Goal: Task Accomplishment & Management: Manage account settings

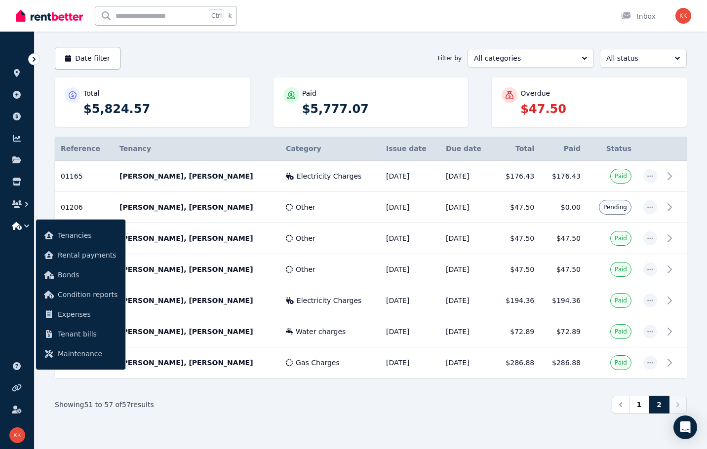
click at [546, 114] on p "$47.50" at bounding box center [598, 109] width 157 height 16
click at [553, 97] on div "Overdue" at bounding box center [598, 93] width 157 height 10
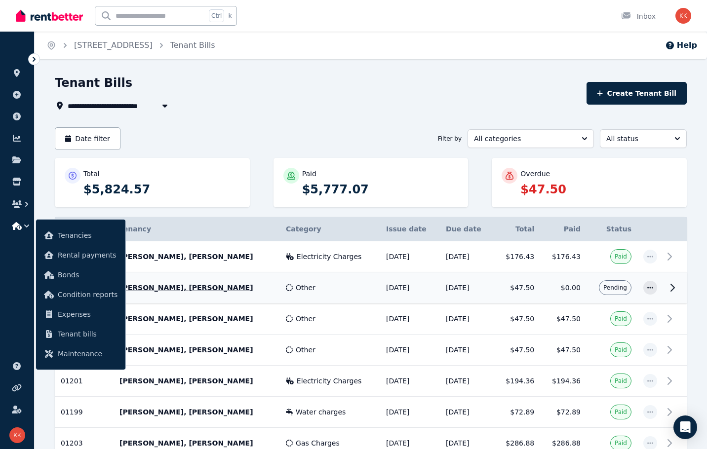
click at [348, 285] on div "Other" at bounding box center [330, 288] width 88 height 10
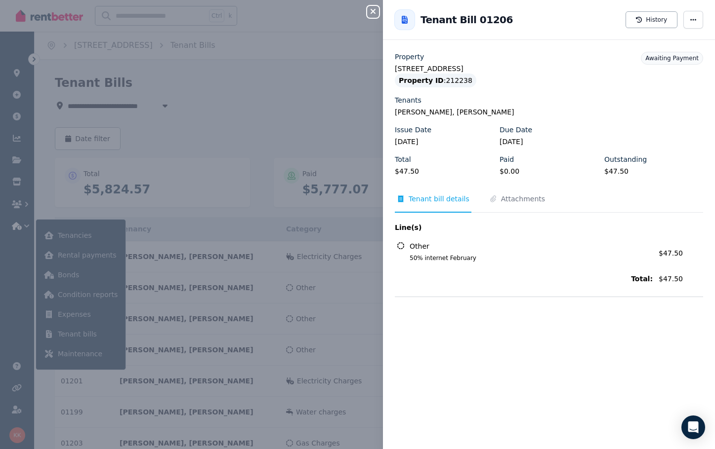
click at [292, 141] on div "Close panel Back to Tenant Bill 01206 History Property [STREET_ADDRESS] Propert…" at bounding box center [357, 224] width 715 height 449
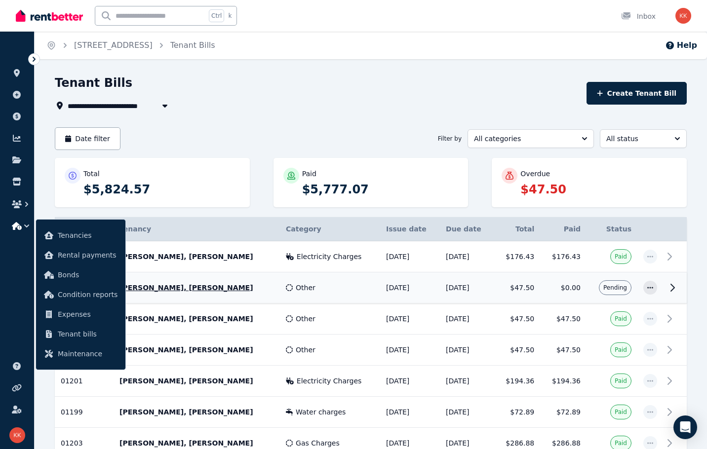
click at [592, 287] on td "Pending" at bounding box center [612, 288] width 51 height 31
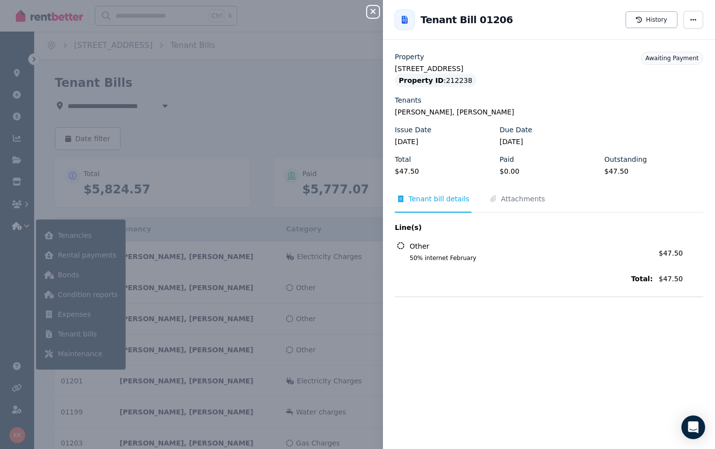
click at [673, 58] on span "Awaiting Payment" at bounding box center [671, 58] width 53 height 7
click at [694, 24] on span "button" at bounding box center [693, 20] width 20 height 18
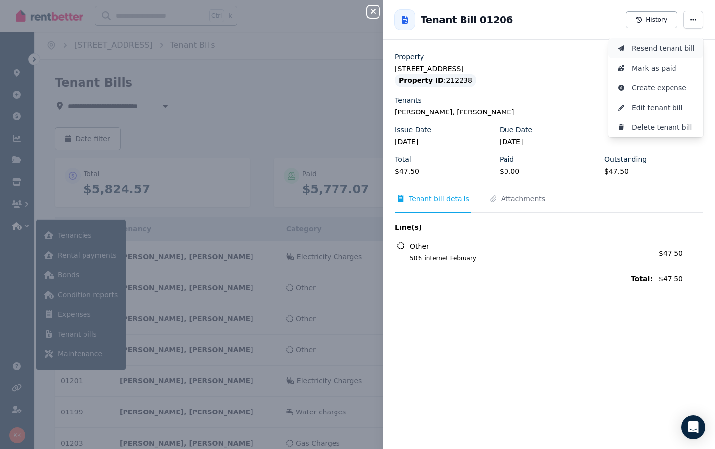
click at [680, 50] on span "Resend tenant bill" at bounding box center [663, 48] width 63 height 12
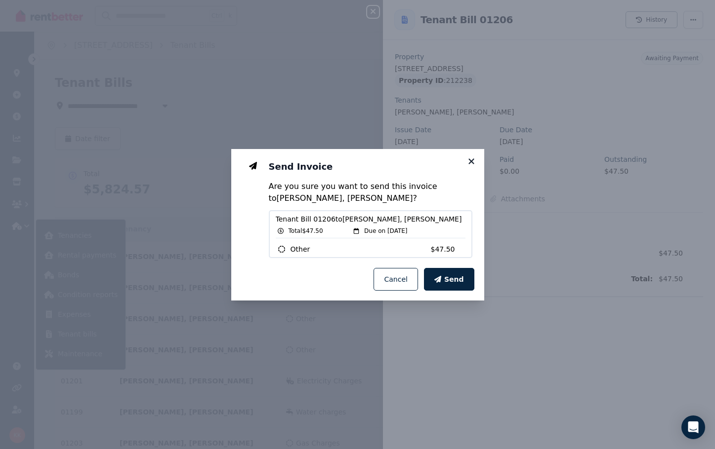
click at [472, 158] on icon at bounding box center [471, 161] width 10 height 9
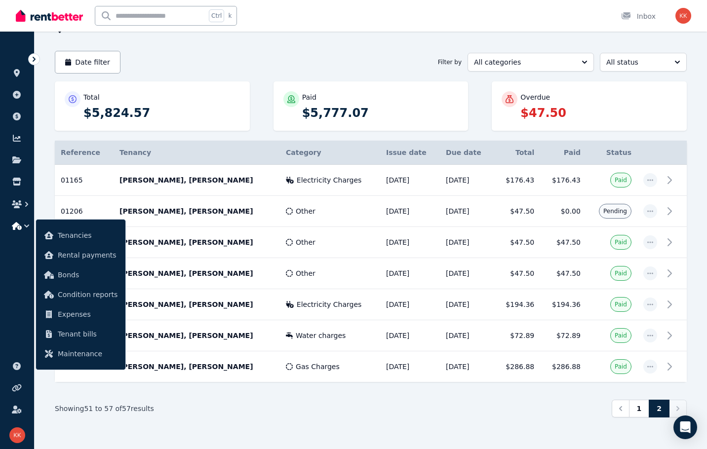
scroll to position [80, 0]
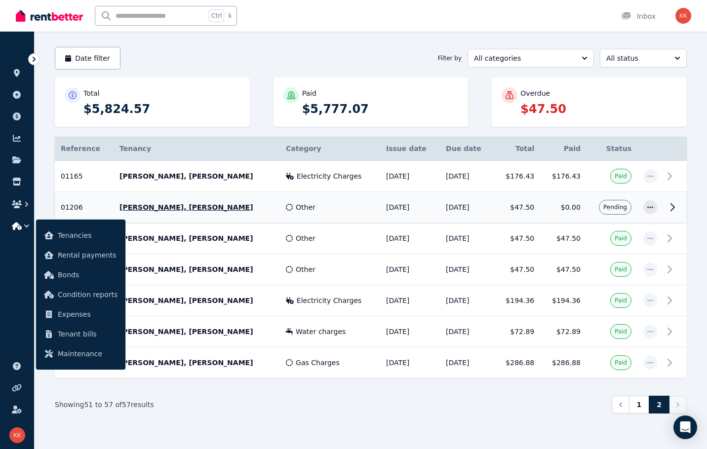
click at [594, 208] on td "Pending" at bounding box center [612, 207] width 51 height 31
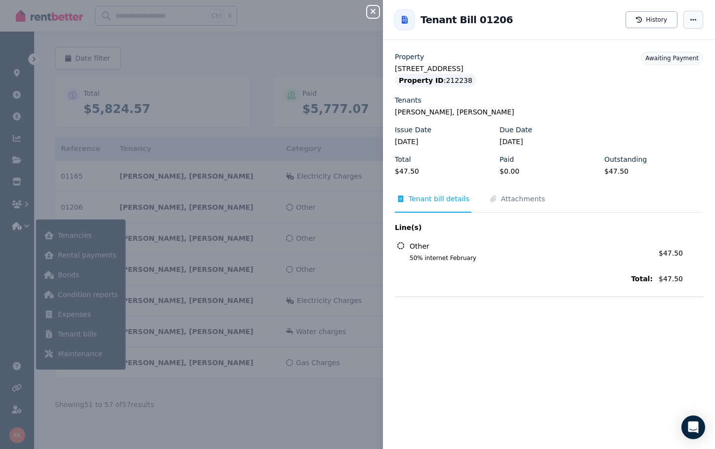
click at [689, 24] on span "button" at bounding box center [693, 20] width 20 height 18
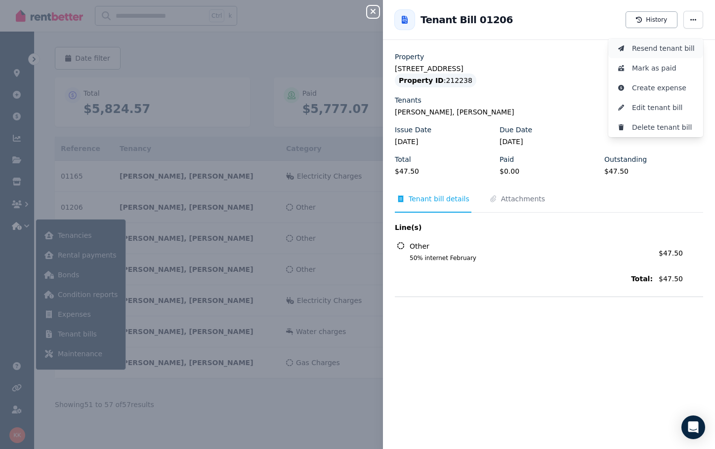
click at [660, 50] on span "Resend tenant bill" at bounding box center [663, 48] width 63 height 12
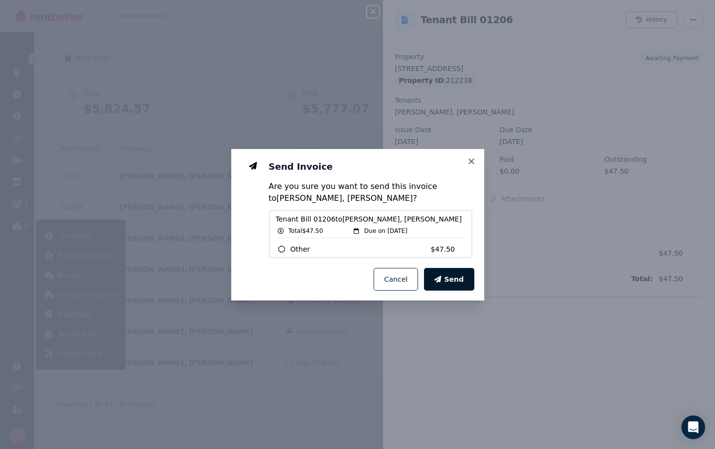
click at [461, 282] on span "Send" at bounding box center [454, 280] width 20 height 10
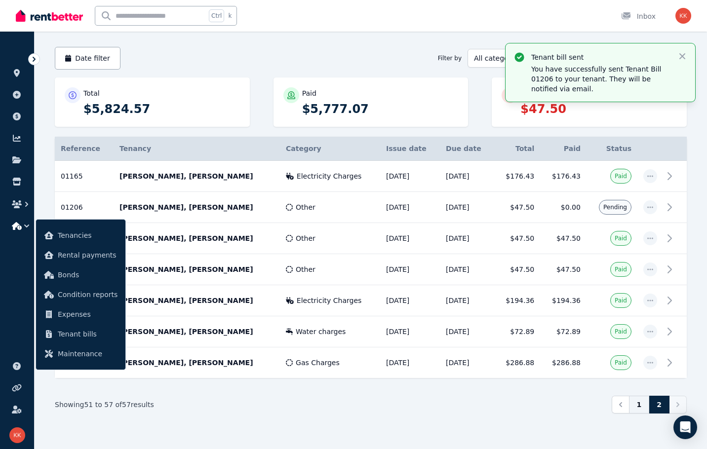
click at [635, 404] on link "1" at bounding box center [639, 405] width 21 height 18
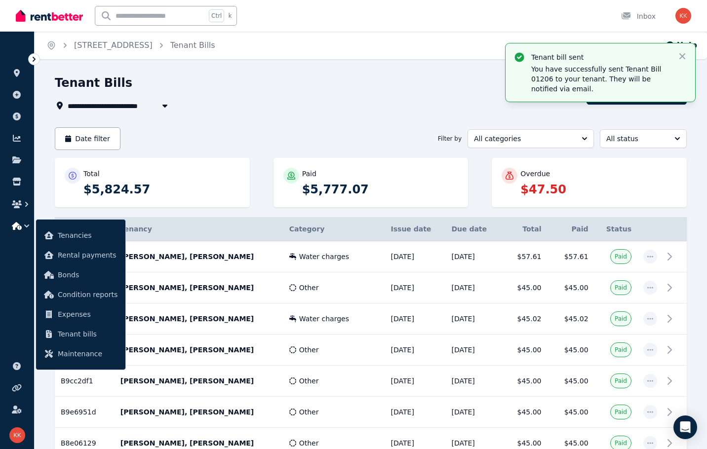
click at [137, 101] on span "[STREET_ADDRESS]" at bounding box center [111, 106] width 86 height 12
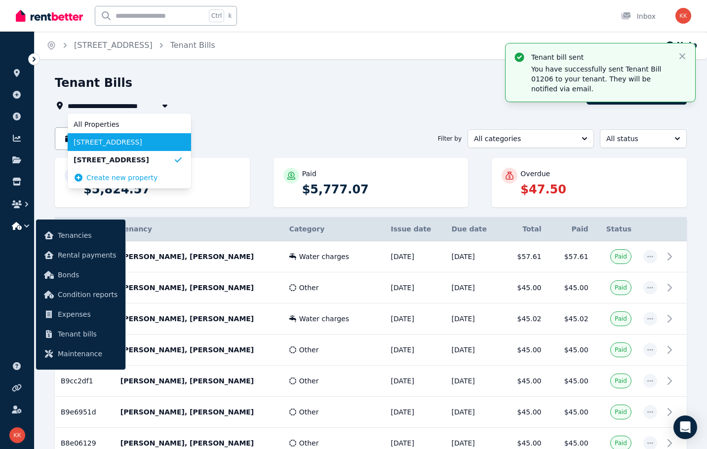
click at [121, 146] on span "[STREET_ADDRESS]" at bounding box center [124, 142] width 100 height 10
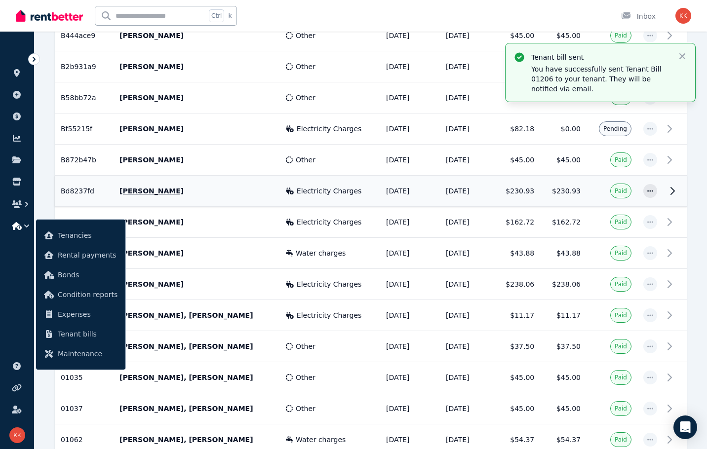
scroll to position [296, 0]
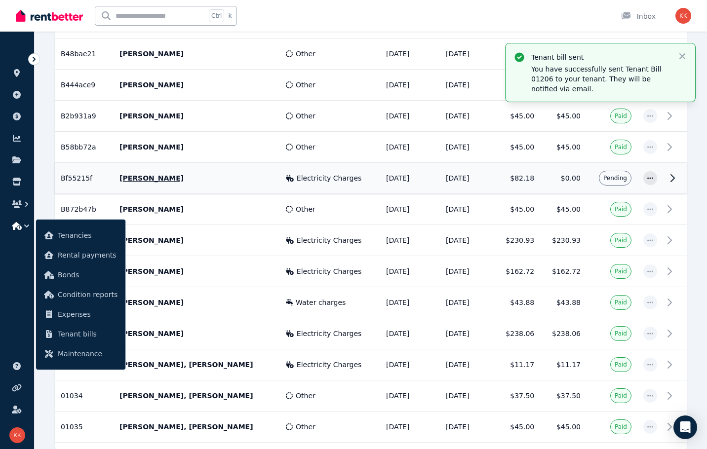
click at [567, 175] on td "$0.00" at bounding box center [563, 178] width 46 height 31
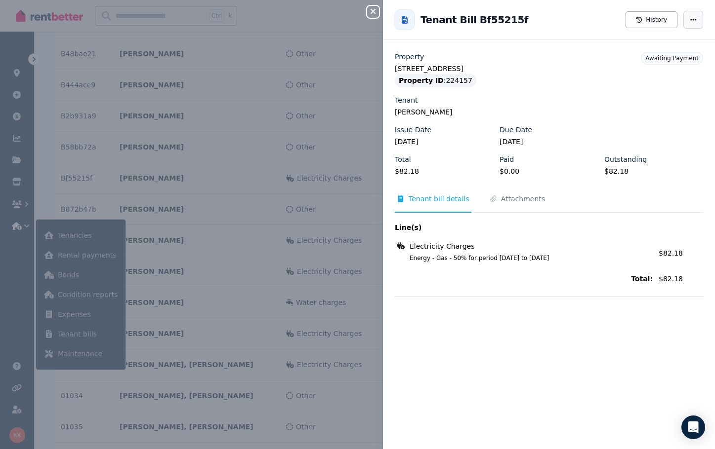
click at [686, 23] on span "button" at bounding box center [693, 20] width 20 height 18
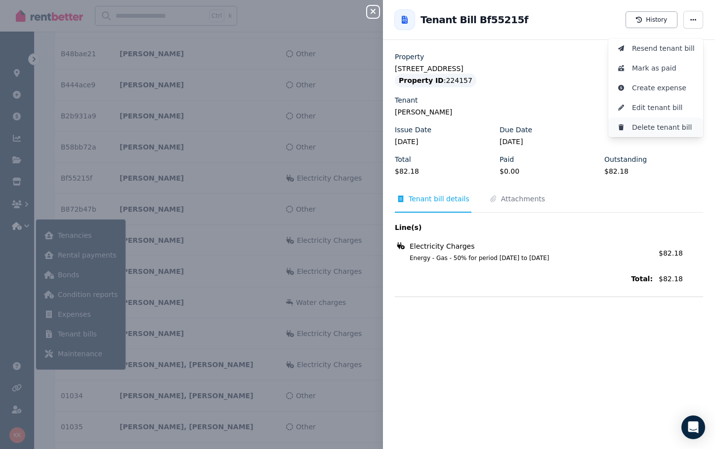
click at [672, 122] on span "Delete tenant bill" at bounding box center [663, 127] width 63 height 12
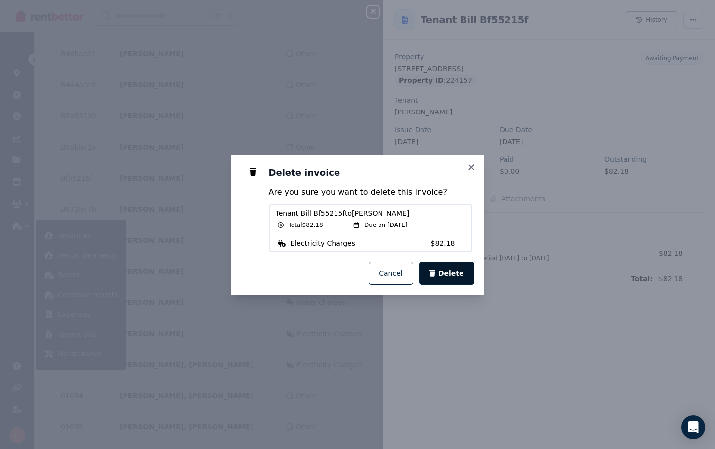
click at [441, 278] on button "Delete" at bounding box center [446, 273] width 55 height 23
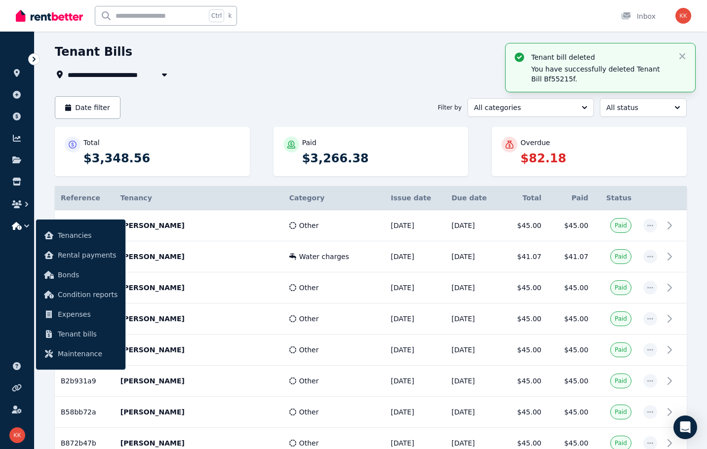
scroll to position [0, 0]
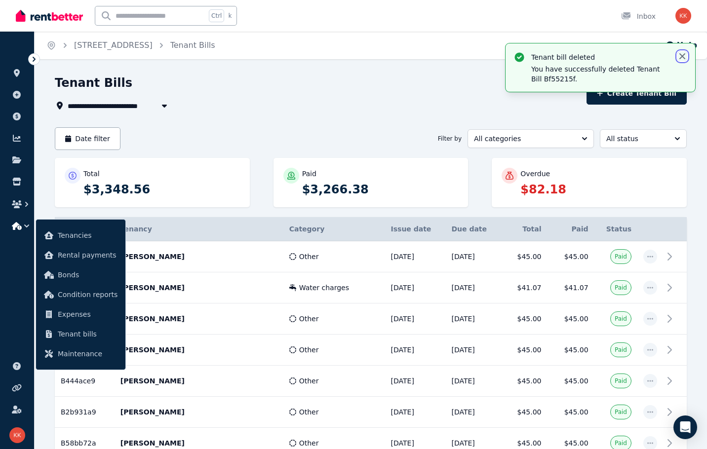
click at [681, 57] on icon "button" at bounding box center [682, 56] width 10 height 10
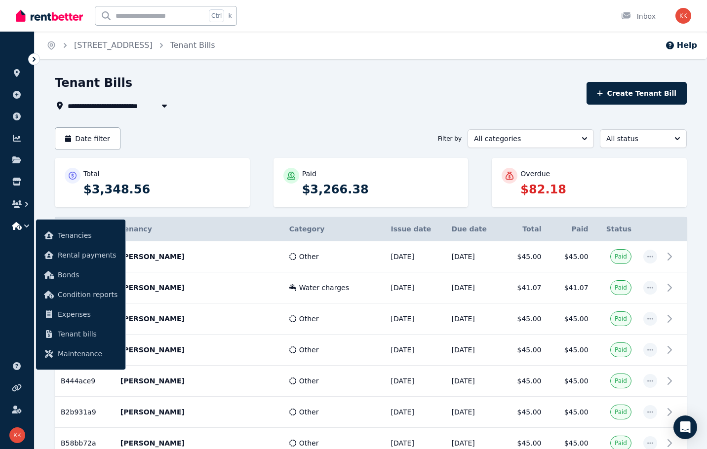
click at [227, 215] on div "Total $3,348.56 Paid $3,266.38 Overdue $82.18" at bounding box center [371, 187] width 632 height 59
click at [112, 105] on span "[STREET_ADDRESS]" at bounding box center [111, 106] width 86 height 12
click at [530, 184] on p "$82.18" at bounding box center [598, 190] width 157 height 16
click at [509, 177] on icon at bounding box center [510, 176] width 10 height 8
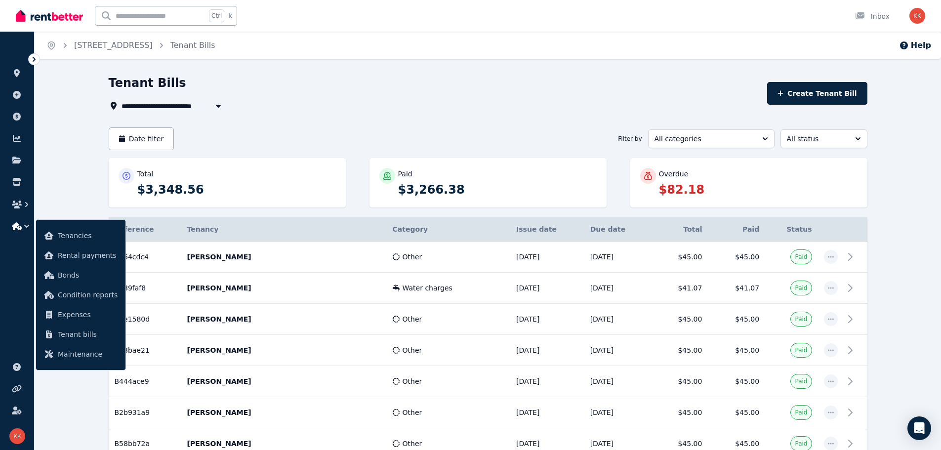
click at [167, 111] on span "[STREET_ADDRESS]" at bounding box center [164, 106] width 86 height 12
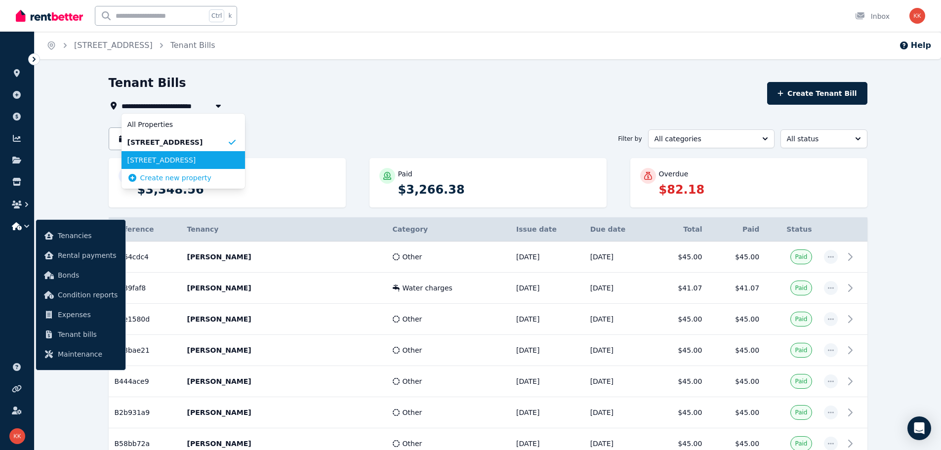
click at [172, 158] on span "[STREET_ADDRESS]" at bounding box center [177, 160] width 100 height 10
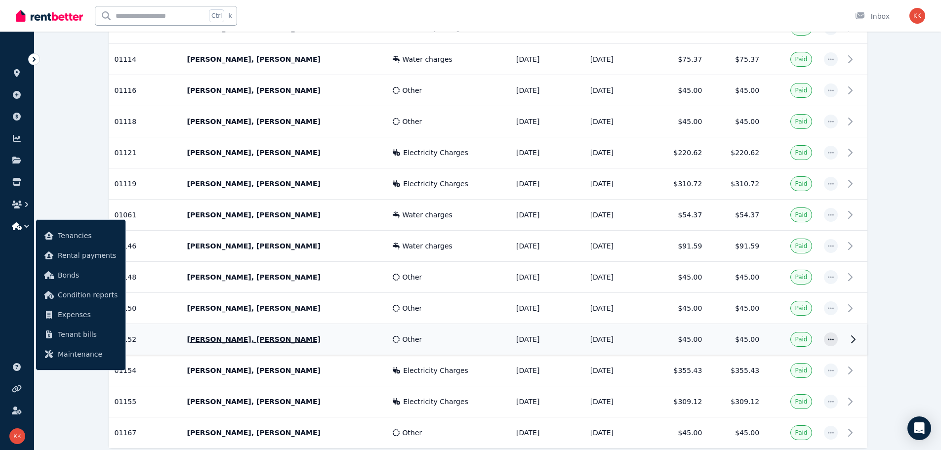
scroll to position [1418, 0]
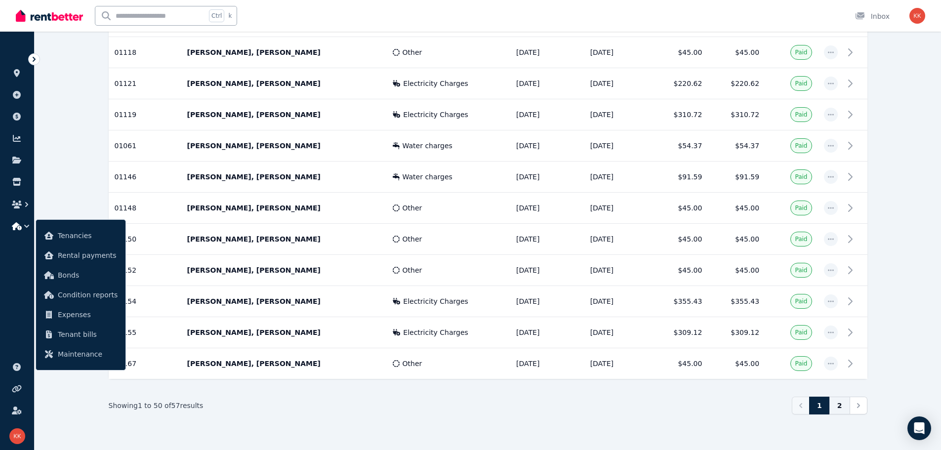
click at [749, 408] on link "2" at bounding box center [839, 406] width 21 height 18
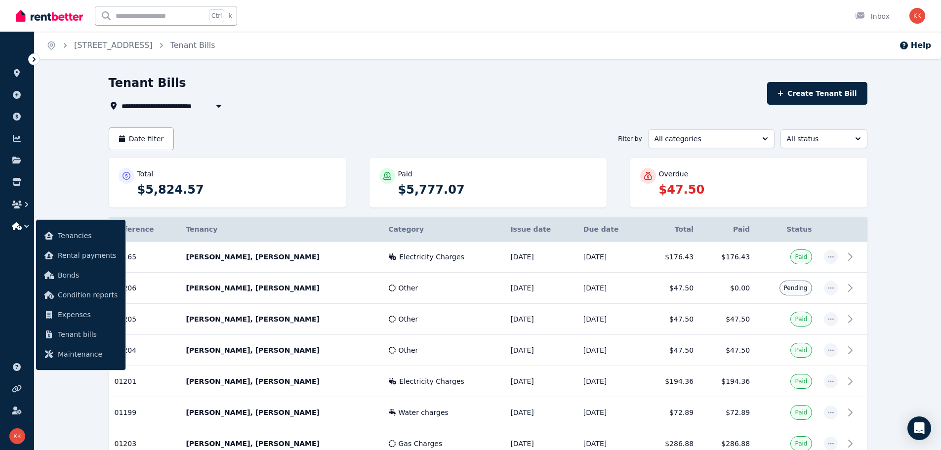
click at [199, 104] on span "[STREET_ADDRESS]" at bounding box center [164, 106] width 86 height 12
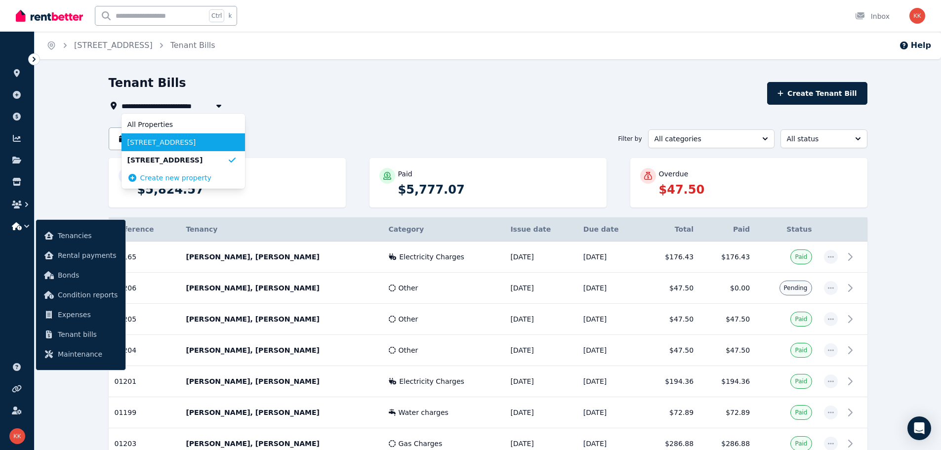
click at [174, 144] on span "[STREET_ADDRESS]" at bounding box center [177, 142] width 100 height 10
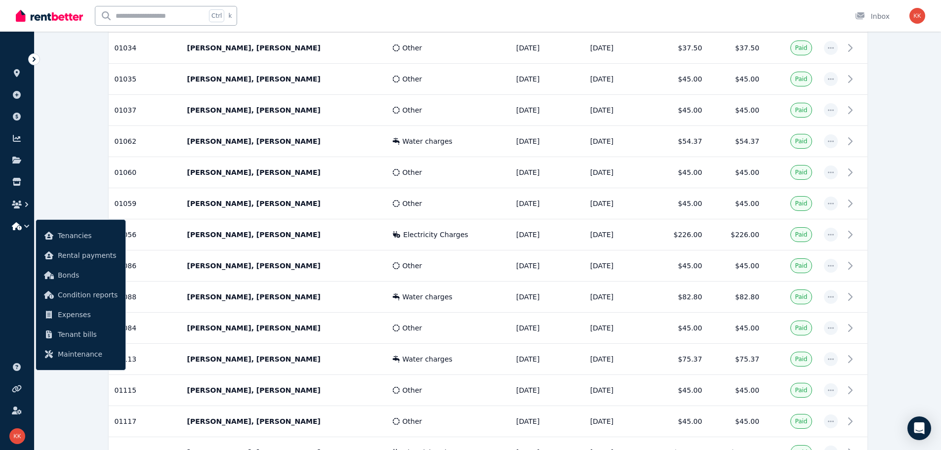
scroll to position [1058, 0]
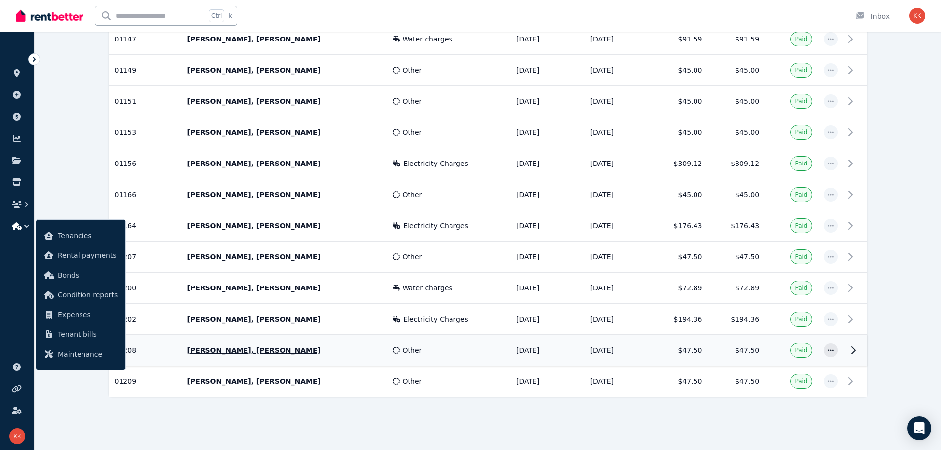
click at [402, 350] on span "Other" at bounding box center [412, 350] width 20 height 10
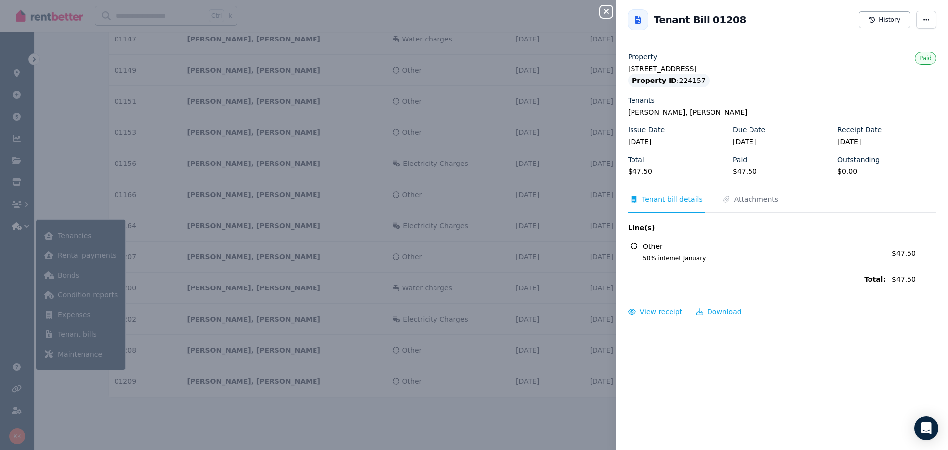
click at [452, 420] on div "Close panel Back to Tenant Bill 01208 History Property [STREET_ADDRESS] Propert…" at bounding box center [474, 225] width 948 height 450
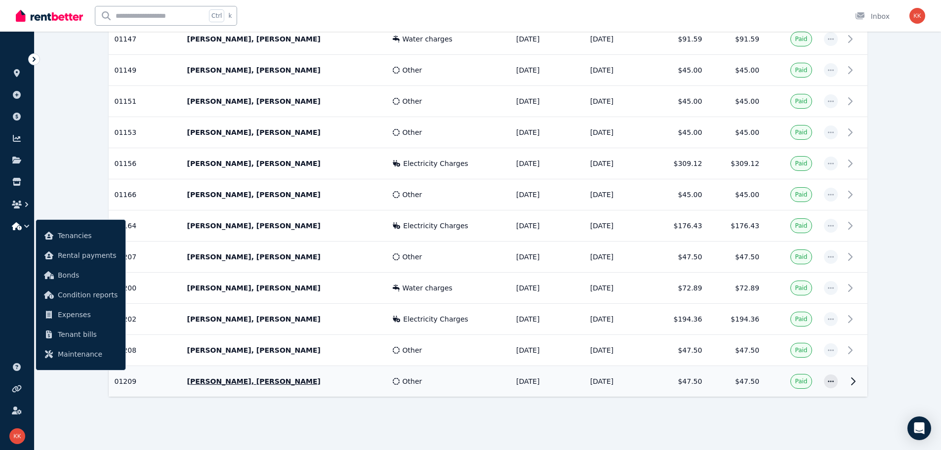
click at [402, 382] on span "Other" at bounding box center [412, 381] width 20 height 10
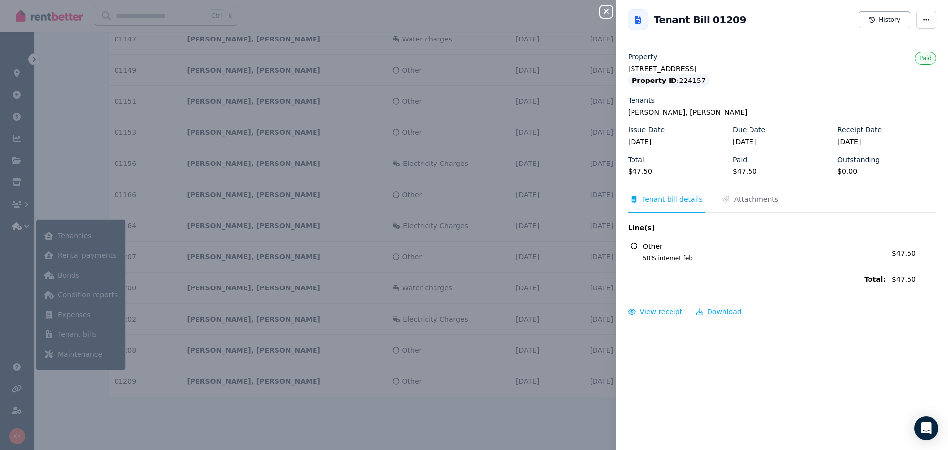
click at [374, 413] on div "Close panel Back to Tenant Bill 01209 History Property [STREET_ADDRESS] Propert…" at bounding box center [474, 225] width 948 height 450
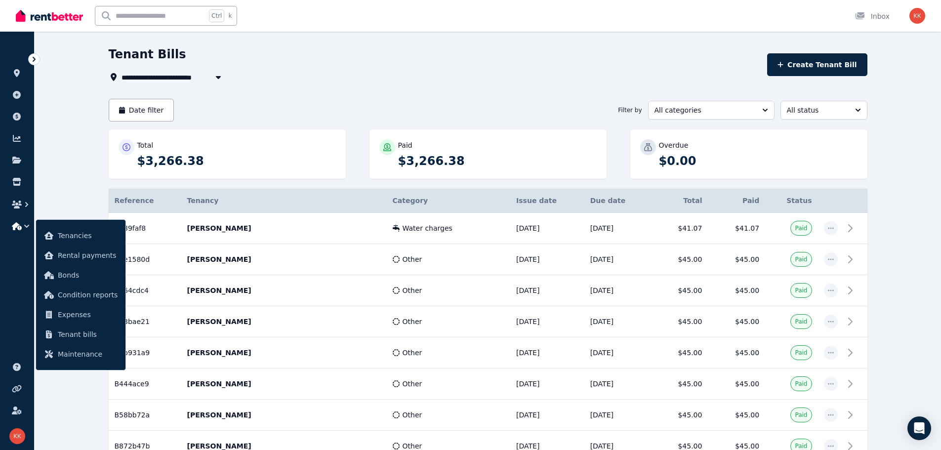
scroll to position [0, 0]
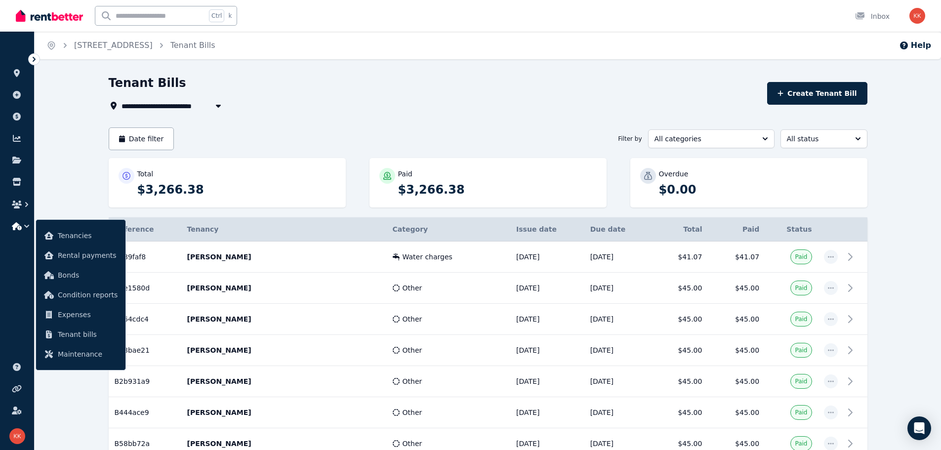
click at [175, 111] on span "[STREET_ADDRESS]" at bounding box center [164, 106] width 86 height 12
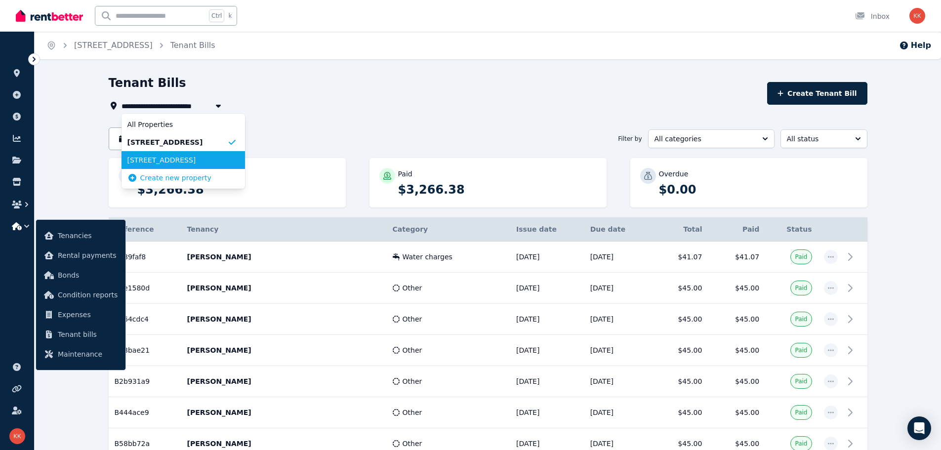
click at [173, 161] on span "[STREET_ADDRESS]" at bounding box center [177, 160] width 100 height 10
type input "**********"
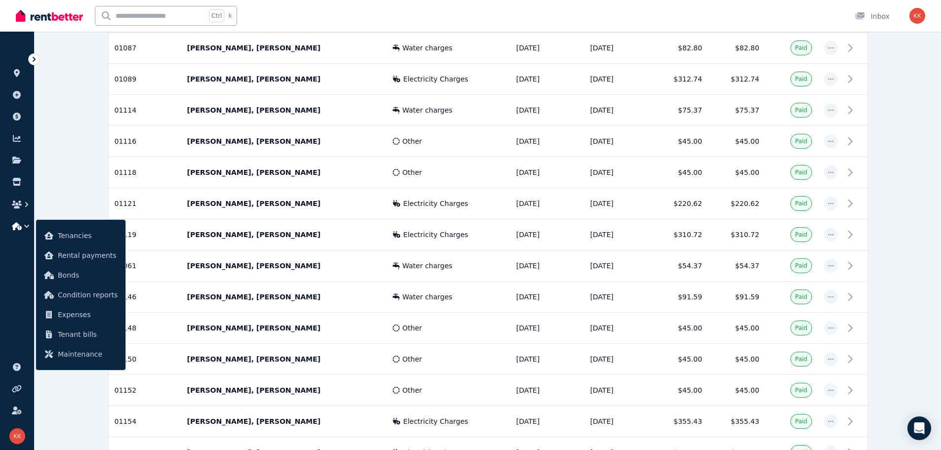
scroll to position [1418, 0]
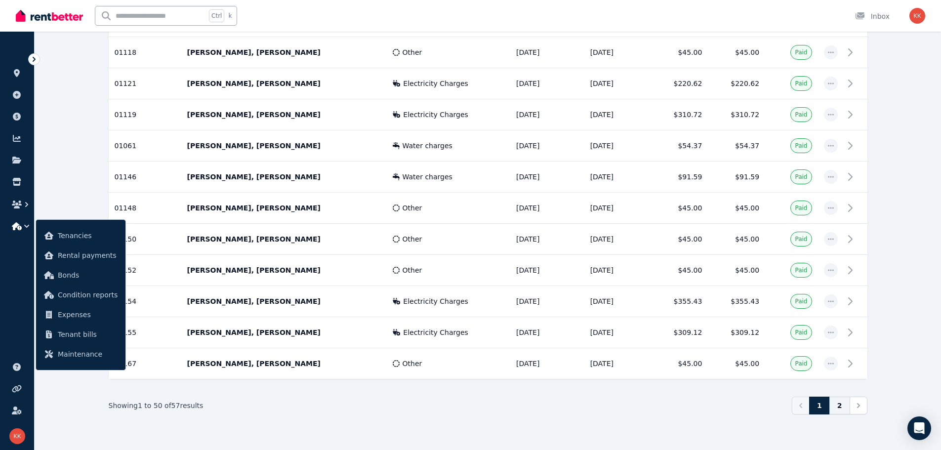
click at [749, 406] on link "2" at bounding box center [839, 406] width 21 height 18
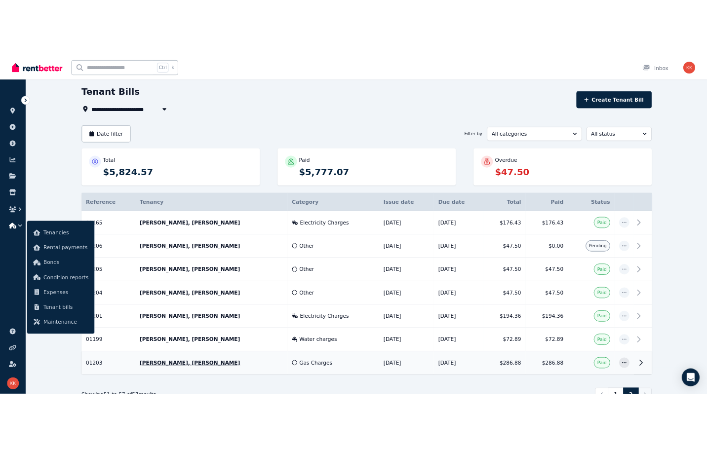
scroll to position [80, 0]
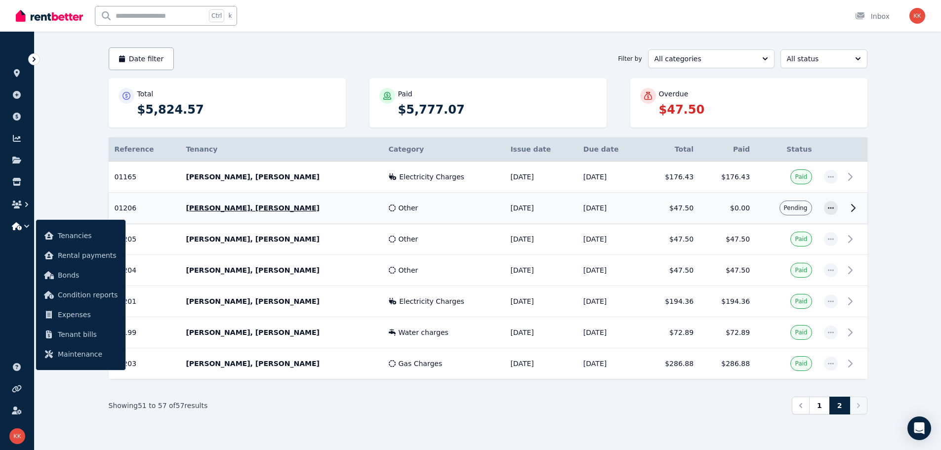
click at [504, 207] on td "[DATE]" at bounding box center [540, 208] width 73 height 31
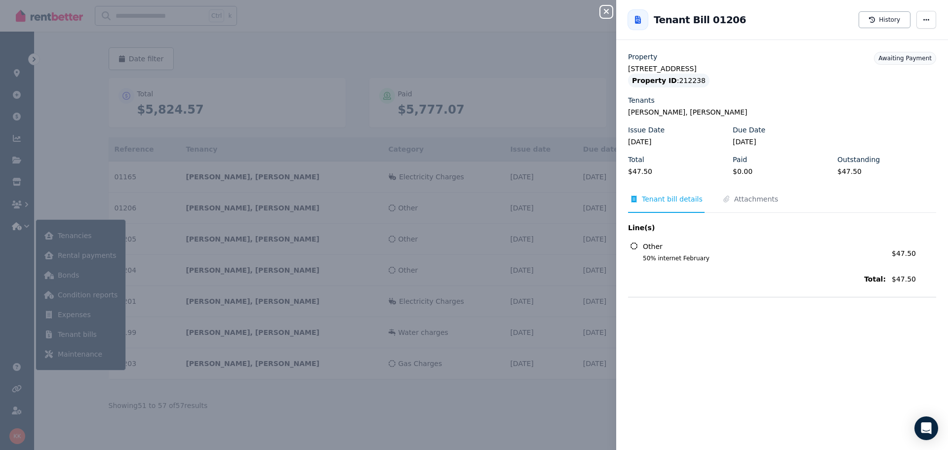
click at [491, 247] on div "Close panel Back to Tenant Bill 01206 History Property [STREET_ADDRESS] Propert…" at bounding box center [474, 225] width 948 height 450
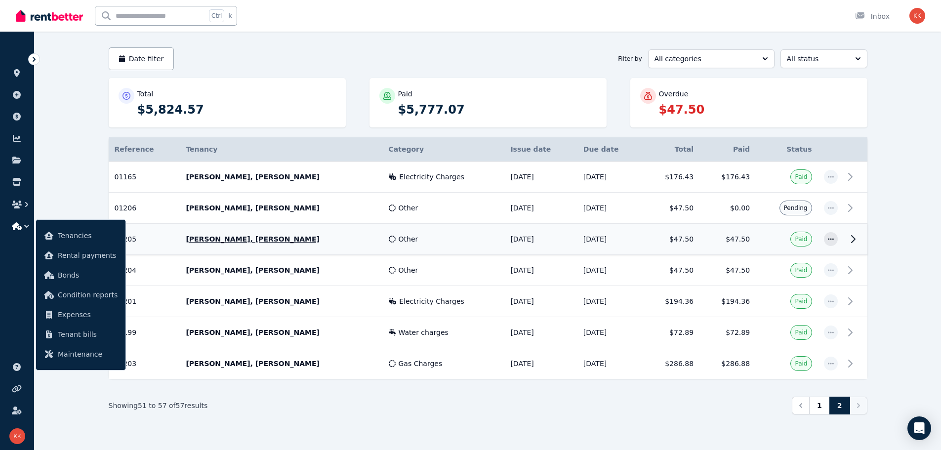
click at [508, 241] on td "[DATE]" at bounding box center [540, 239] width 73 height 31
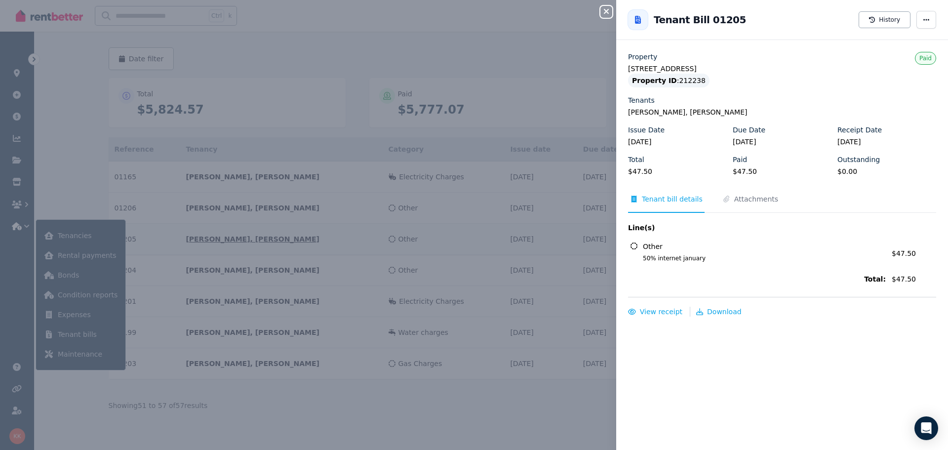
click at [508, 241] on div "Close panel Back to Tenant Bill 01205 History Property [STREET_ADDRESS] Propert…" at bounding box center [474, 225] width 948 height 450
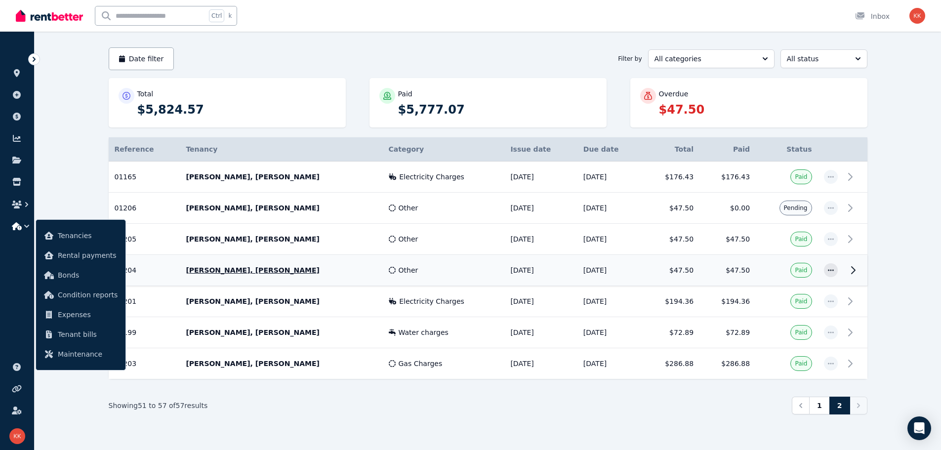
click at [530, 275] on td "[DATE]" at bounding box center [540, 270] width 73 height 31
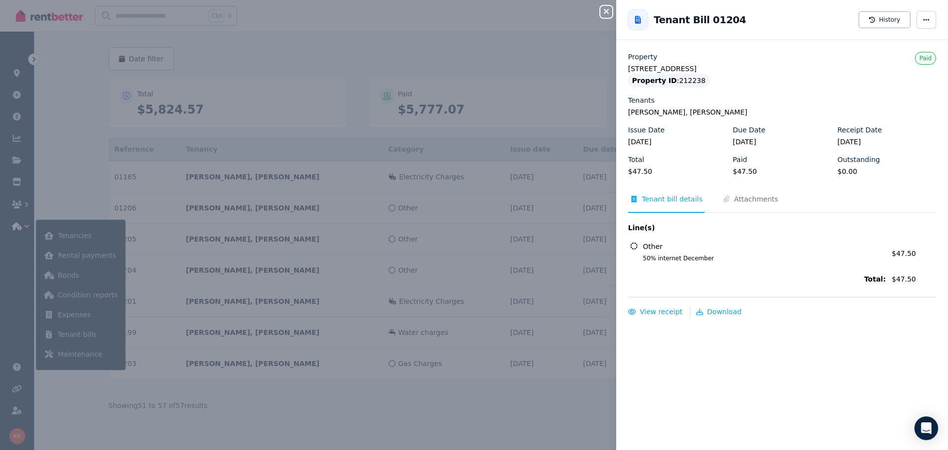
click at [417, 407] on div "Close panel Back to Tenant Bill 01204 History Property [STREET_ADDRESS] Propert…" at bounding box center [474, 225] width 948 height 450
